Goal: Transaction & Acquisition: Purchase product/service

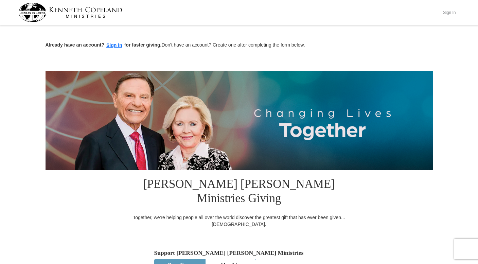
click at [448, 14] on button "Sign In" at bounding box center [449, 12] width 20 height 11
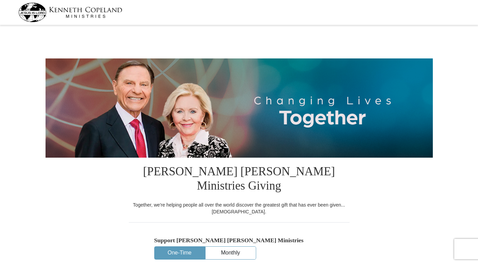
select select "NV"
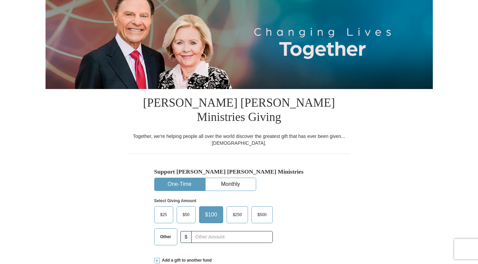
scroll to position [95, 0]
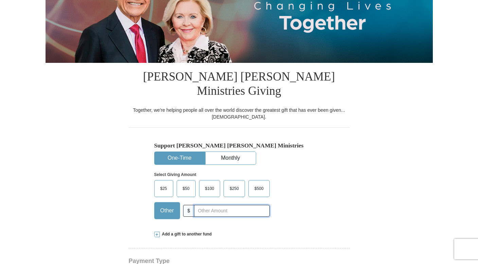
click at [204, 205] on input "text" at bounding box center [231, 211] width 75 height 12
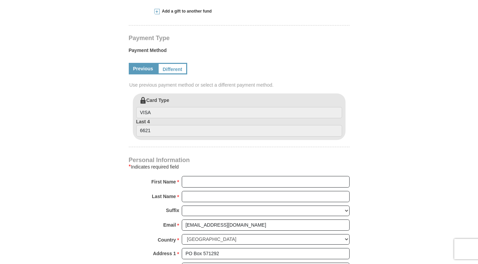
scroll to position [209, 0]
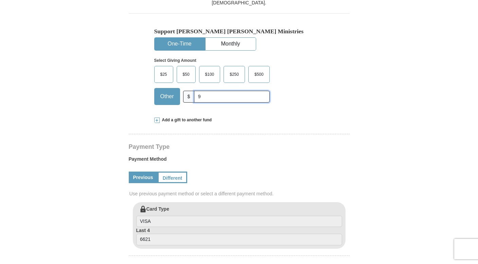
type input "9"
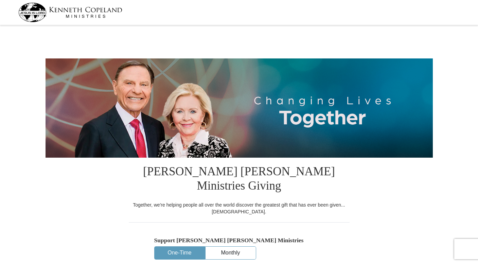
select select "NV"
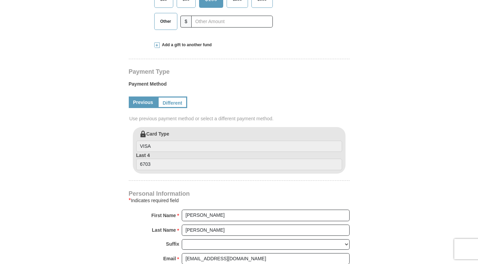
scroll to position [295, 0]
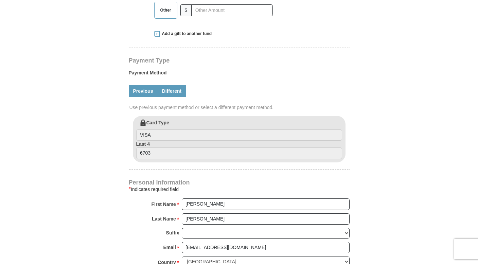
click at [170, 85] on link "Different" at bounding box center [172, 91] width 29 height 12
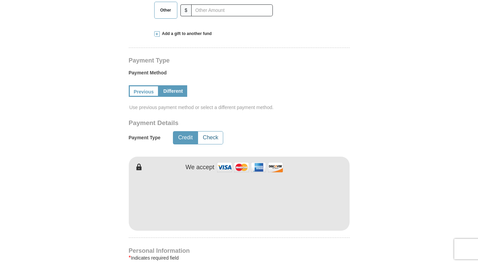
click at [218, 132] on button "Check" at bounding box center [210, 138] width 25 height 13
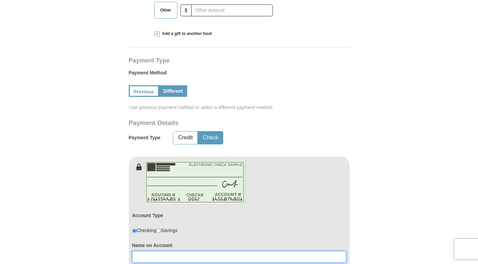
click at [217, 251] on input at bounding box center [239, 257] width 214 height 12
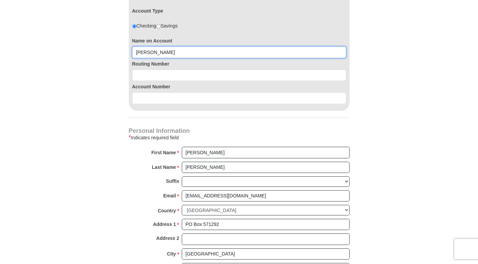
scroll to position [501, 0]
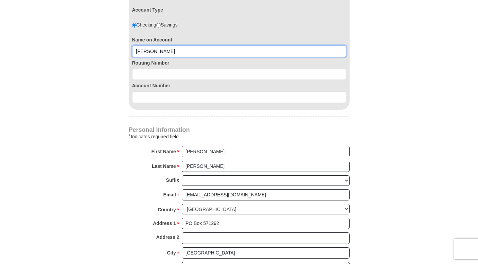
type input "Sandra Mays"
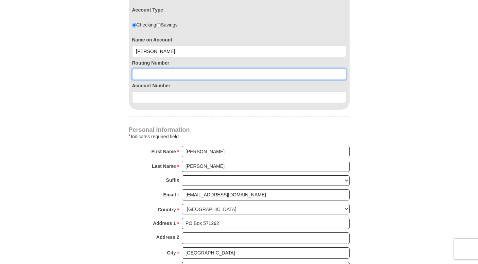
click at [177, 69] on input at bounding box center [239, 75] width 214 height 12
type input "221174375"
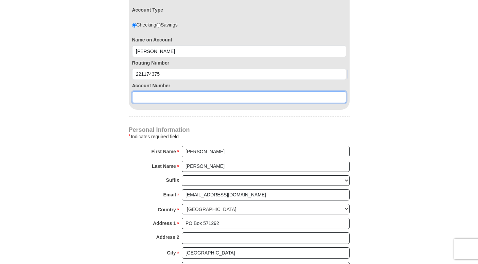
click at [197, 91] on input at bounding box center [239, 97] width 214 height 12
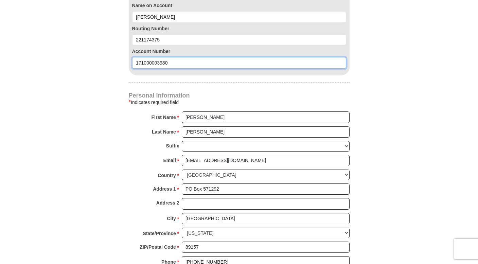
scroll to position [539, 0]
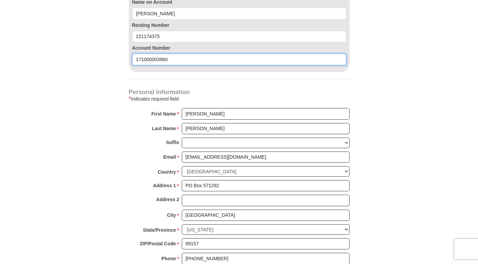
type input "171000003980"
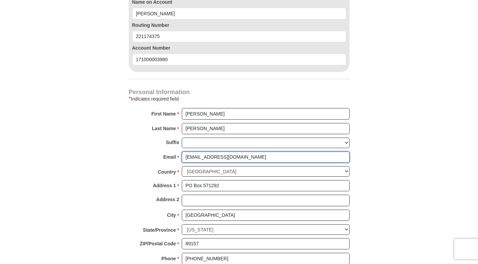
drag, startPoint x: 259, startPoint y: 142, endPoint x: 176, endPoint y: 144, distance: 82.6
click at [174, 152] on div "Email * sfmayslvch@hotmail.com Please enter Email The email address you have en…" at bounding box center [239, 159] width 221 height 15
type input "coachsandy.mays@gmail.com"
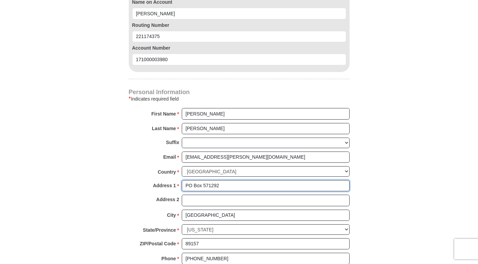
click at [235, 180] on input "PO Box 571292" at bounding box center [266, 186] width 168 height 12
type input "P"
type input "4507 Genella Way"
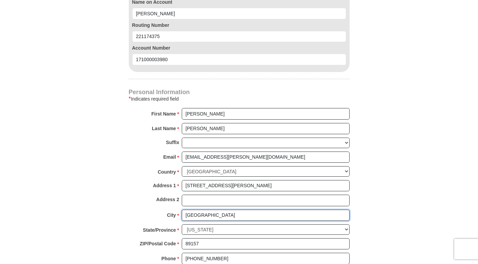
click at [186, 210] on input "Las Vegas" at bounding box center [266, 216] width 168 height 12
type input "N Las Vegas"
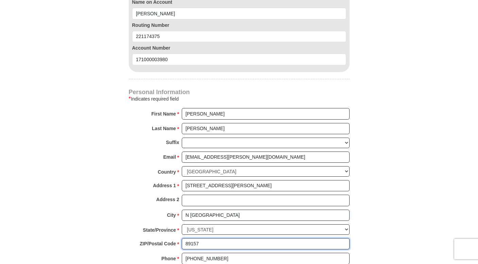
click at [207, 238] on input "89157" at bounding box center [266, 244] width 168 height 12
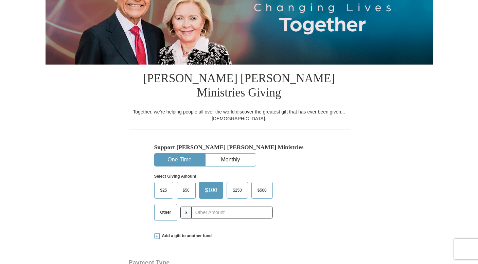
scroll to position [94, 0]
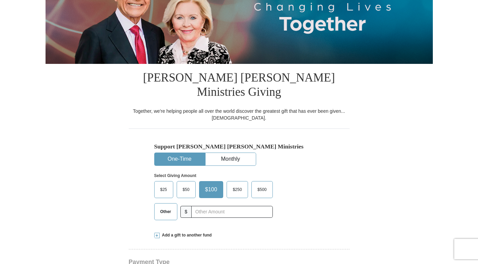
type input "89031"
click at [168, 207] on span "Other" at bounding box center [166, 212] width 18 height 10
click at [0, 0] on input "Other" at bounding box center [0, 0] width 0 height 0
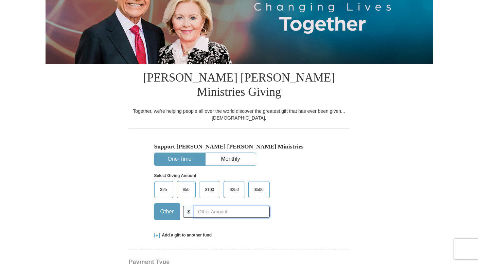
click at [207, 206] on input "text" at bounding box center [231, 212] width 75 height 12
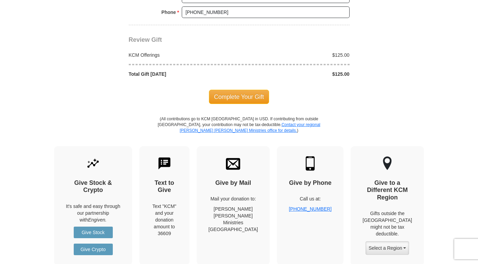
scroll to position [789, 0]
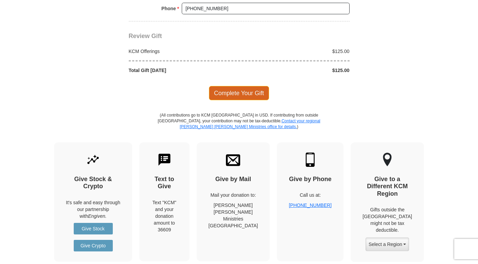
type input "125"
click at [242, 86] on span "Complete Your Gift" at bounding box center [239, 93] width 60 height 14
